Goal: Navigation & Orientation: Understand site structure

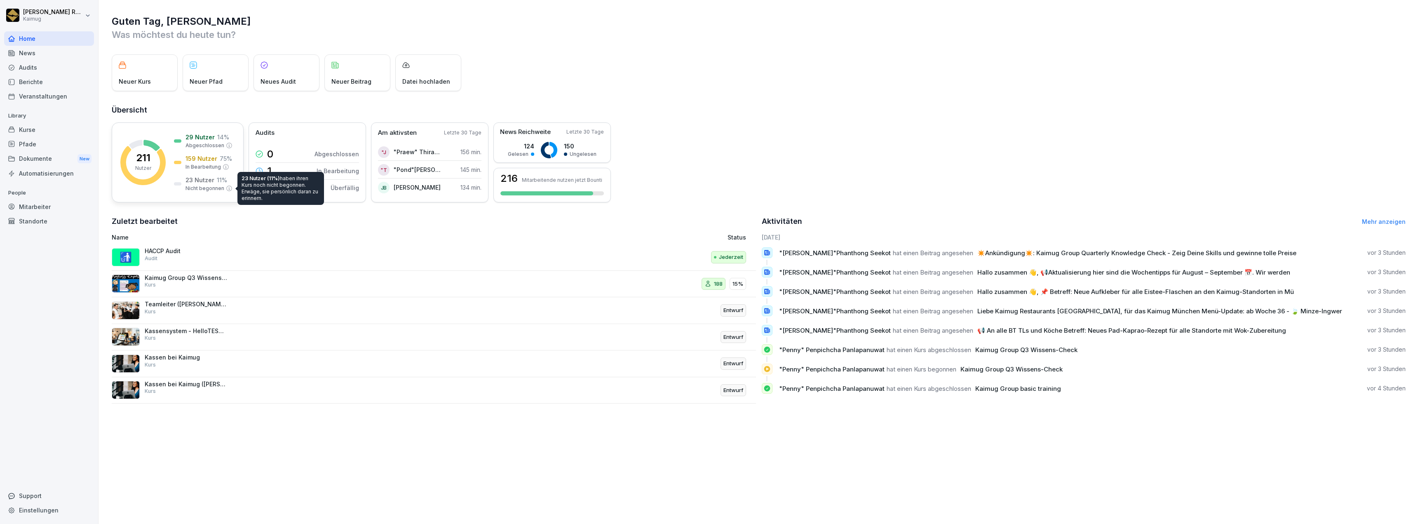
click at [206, 187] on p "Nicht begonnen" at bounding box center [204, 188] width 39 height 7
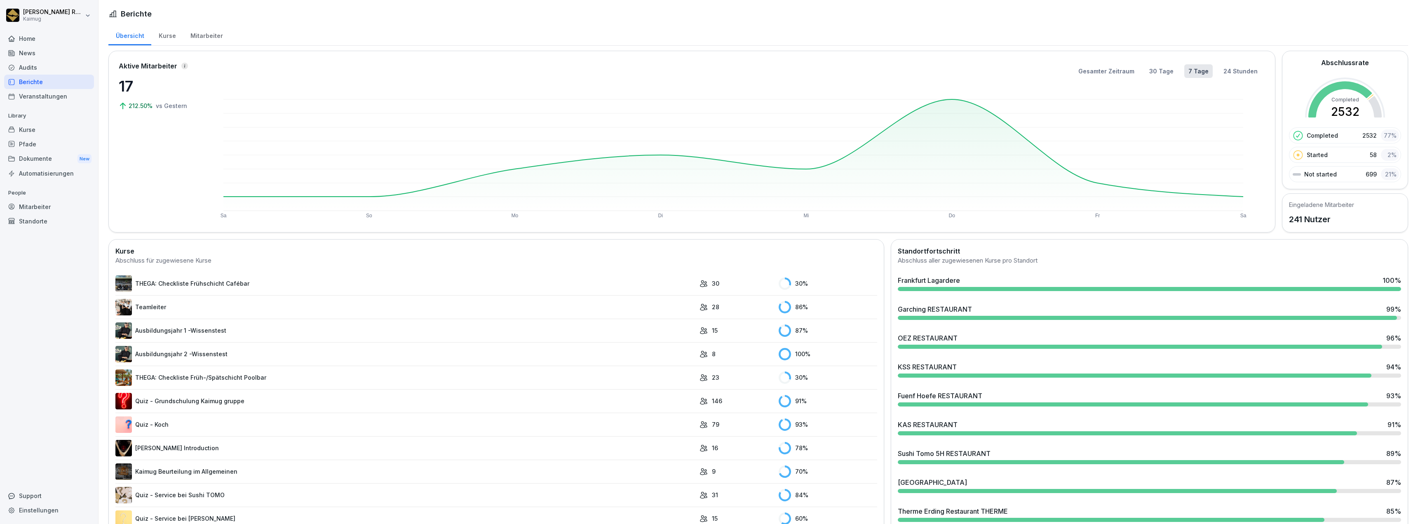
click at [143, 33] on div "Übersicht" at bounding box center [129, 34] width 43 height 21
click at [165, 33] on div "Kurse" at bounding box center [167, 34] width 32 height 21
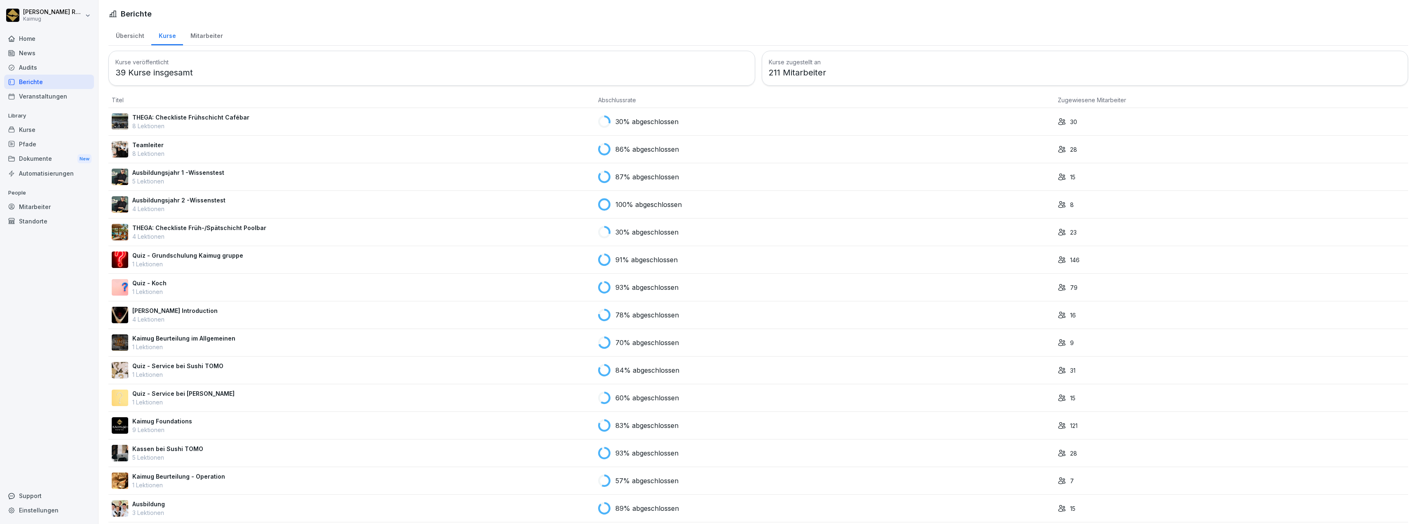
click at [209, 34] on div "Mitarbeiter" at bounding box center [206, 34] width 47 height 21
